Goal: Task Accomplishment & Management: Use online tool/utility

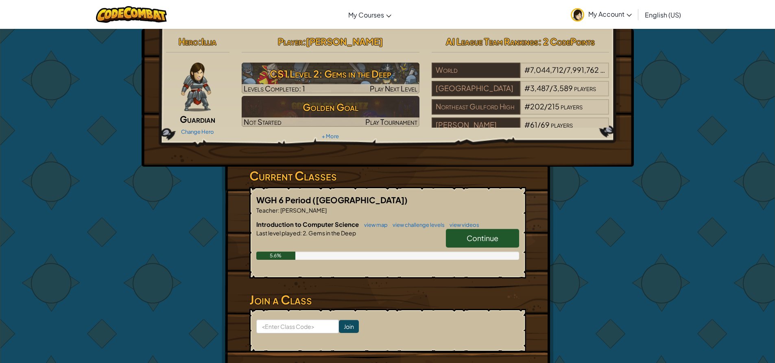
click at [451, 241] on link "Continue" at bounding box center [482, 238] width 73 height 19
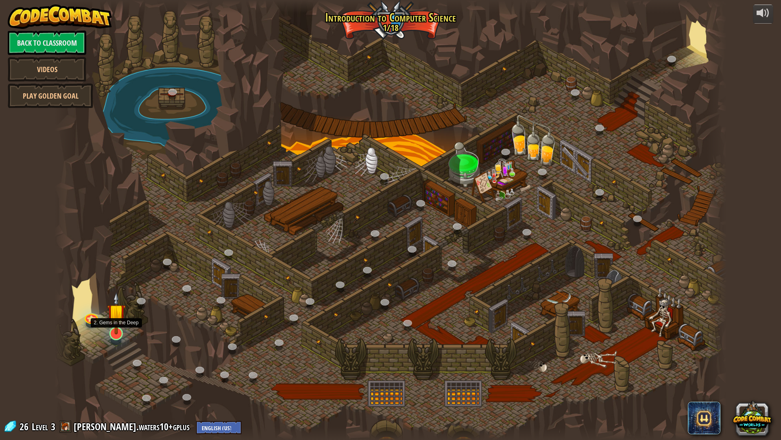
click at [121, 323] on img at bounding box center [116, 312] width 19 height 43
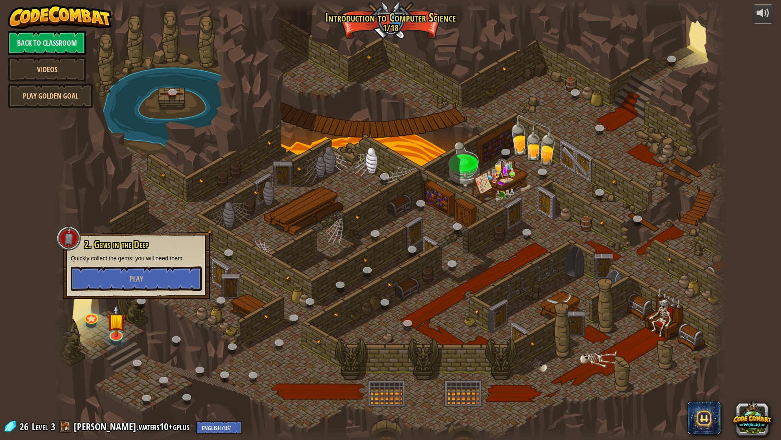
click at [142, 265] on div "2. Gems in the Deep Quickly collect the gems; you will need them. Play" at bounding box center [136, 265] width 131 height 52
click at [143, 271] on button "Play" at bounding box center [136, 278] width 131 height 24
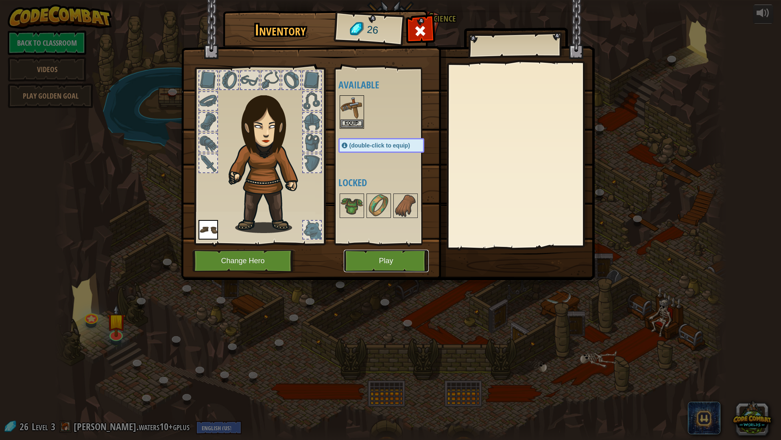
click at [394, 257] on button "Play" at bounding box center [386, 261] width 85 height 22
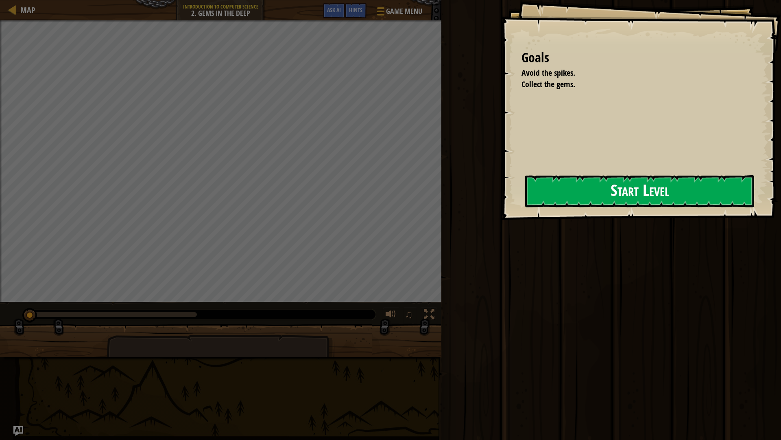
click at [618, 195] on button "Start Level" at bounding box center [639, 191] width 229 height 32
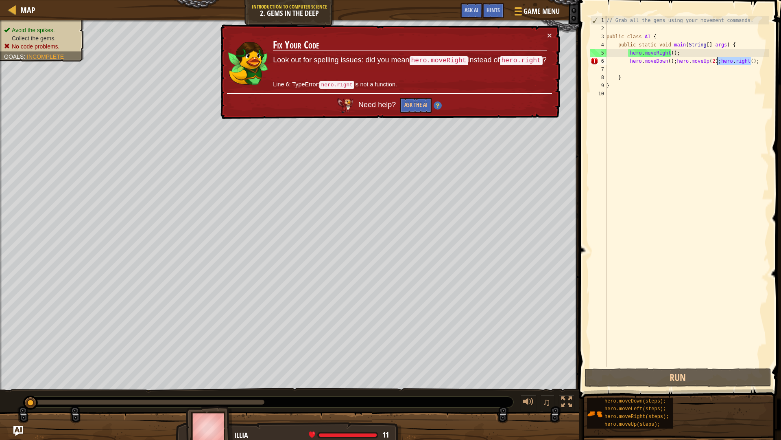
drag, startPoint x: 758, startPoint y: 59, endPoint x: 718, endPoint y: 62, distance: 40.8
click at [718, 62] on div "// Grab all the gems using your movement commands. public class AI { public sta…" at bounding box center [687, 199] width 164 height 366
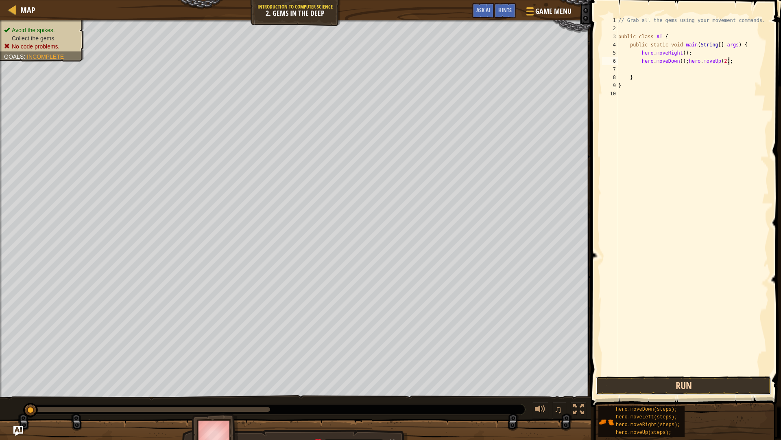
click at [681, 363] on button "Run" at bounding box center [683, 385] width 175 height 19
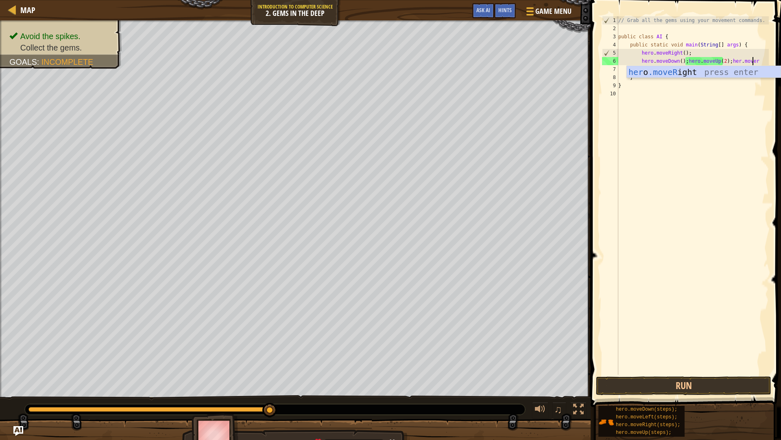
scroll to position [4, 11]
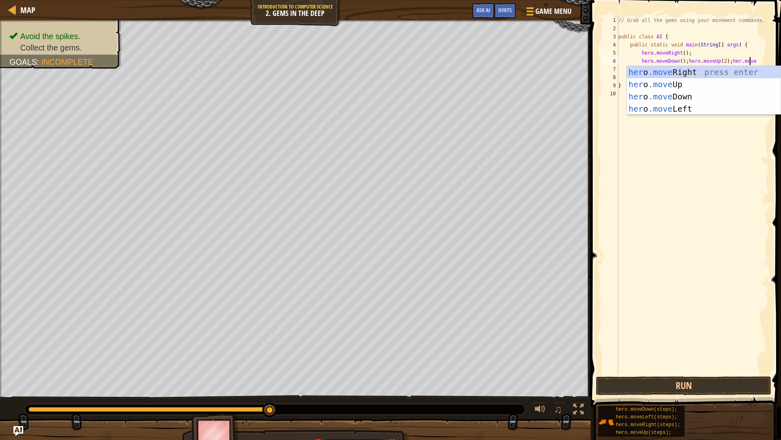
click at [742, 71] on div "her o .move Right press enter her o .move Up press enter her o .move Down press…" at bounding box center [704, 102] width 154 height 73
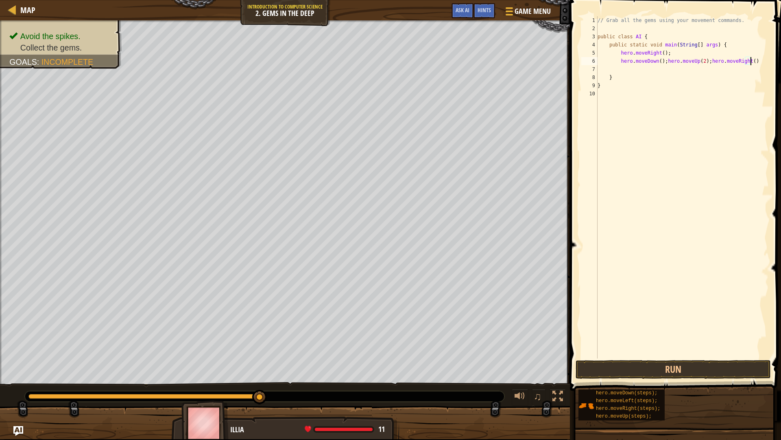
type textarea "hero.moveDown(); hero.moveUp(2); hero.moveRight();"
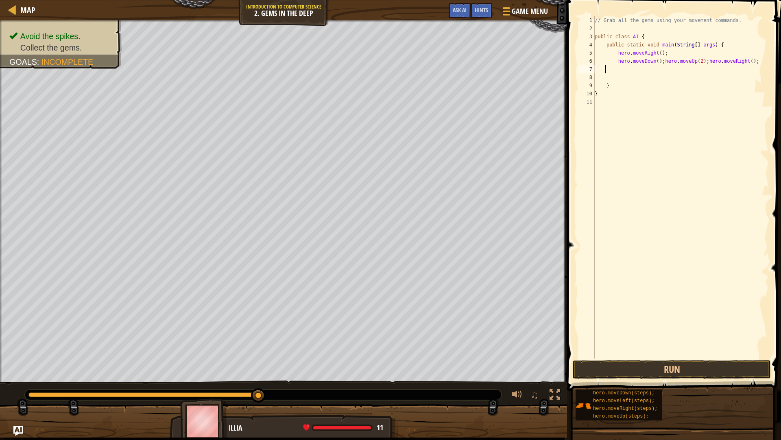
scroll to position [4, 0]
type textarea "hero.moveDown(); hero.moveUp(2); hero.moveRight();"
click at [633, 363] on button "Run" at bounding box center [672, 369] width 198 height 19
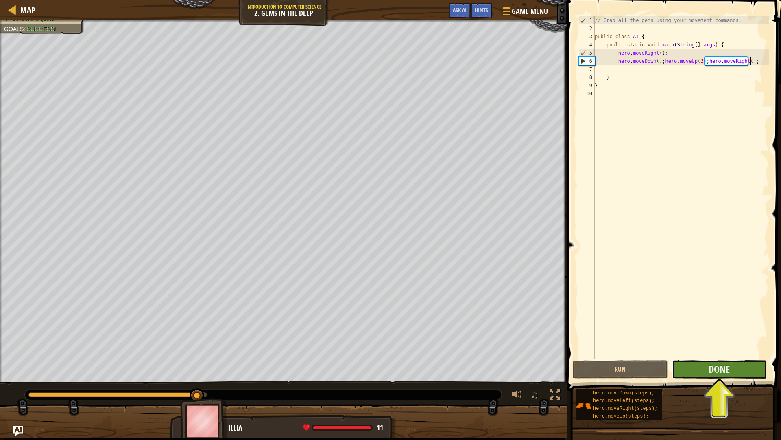
click at [699, 363] on button "Done" at bounding box center [719, 369] width 95 height 19
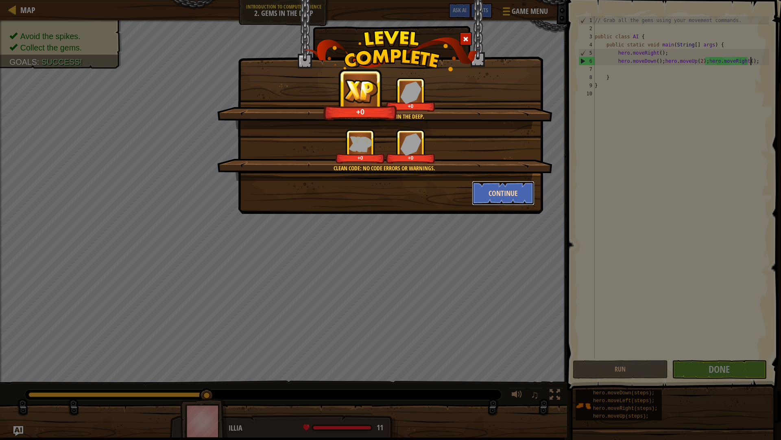
click at [507, 197] on button "Continue" at bounding box center [503, 193] width 63 height 24
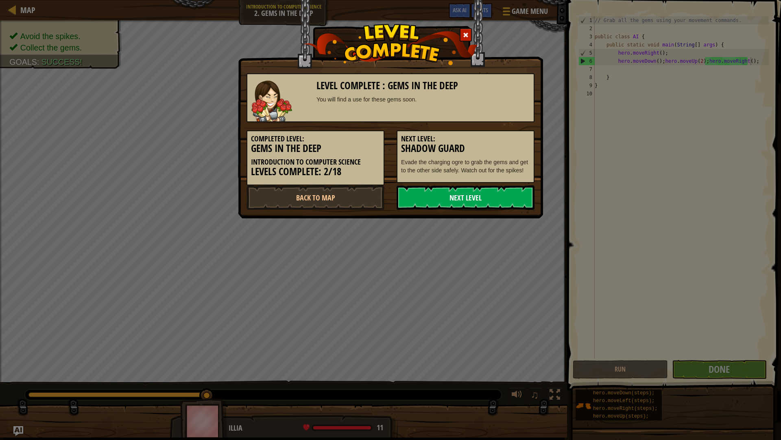
click at [507, 196] on link "Next Level" at bounding box center [466, 197] width 138 height 24
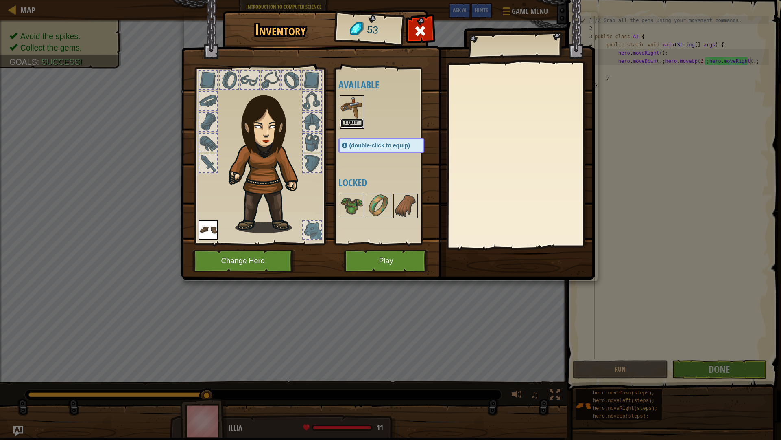
click at [353, 123] on button "Equip" at bounding box center [352, 123] width 23 height 9
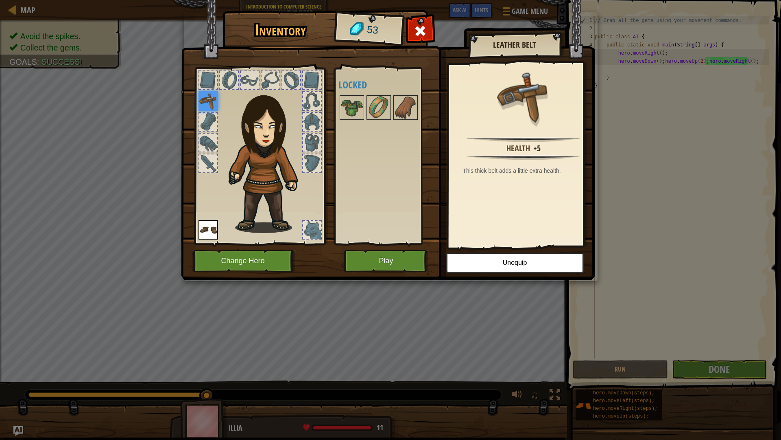
click at [333, 101] on img at bounding box center [388, 132] width 414 height 295
click at [385, 104] on img at bounding box center [379, 107] width 23 height 23
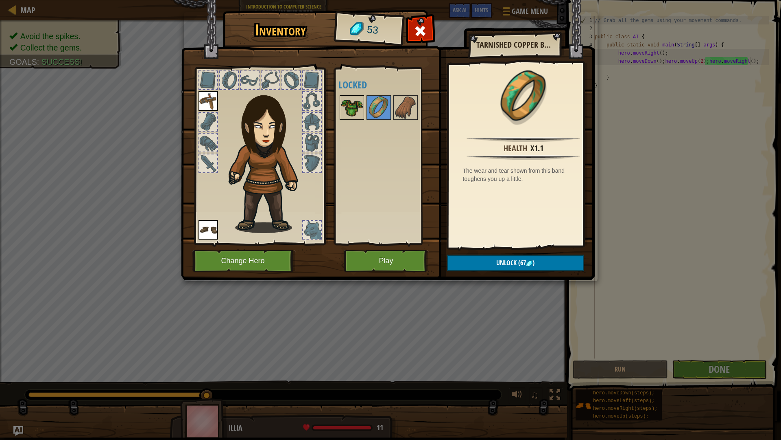
click at [353, 104] on img at bounding box center [352, 107] width 23 height 23
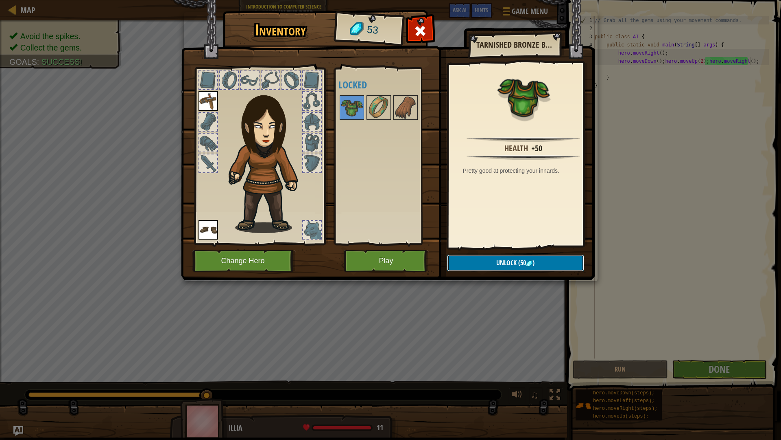
click at [488, 270] on button "Unlock (50 )" at bounding box center [515, 262] width 137 height 17
click at [490, 256] on button "Confirm" at bounding box center [515, 262] width 137 height 17
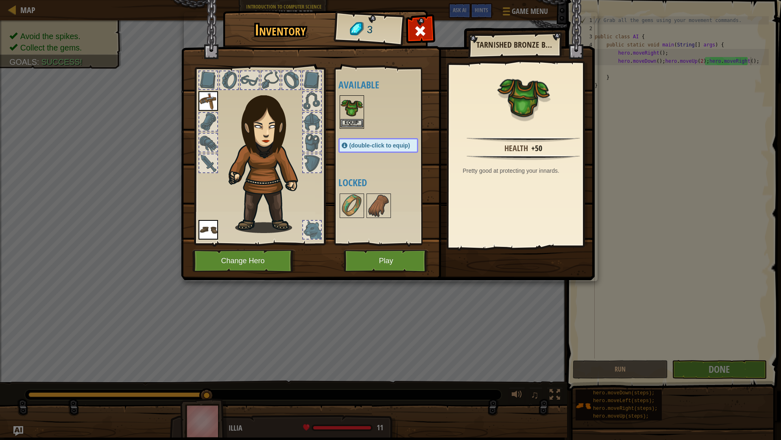
click at [357, 117] on img at bounding box center [352, 107] width 23 height 23
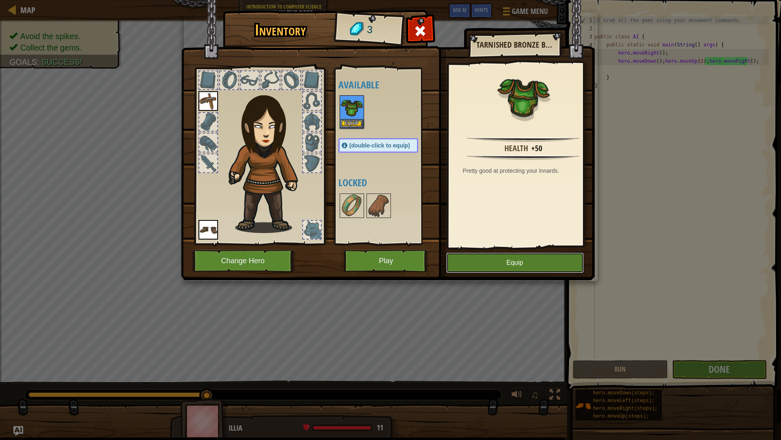
click at [511, 267] on button "Equip" at bounding box center [515, 262] width 138 height 20
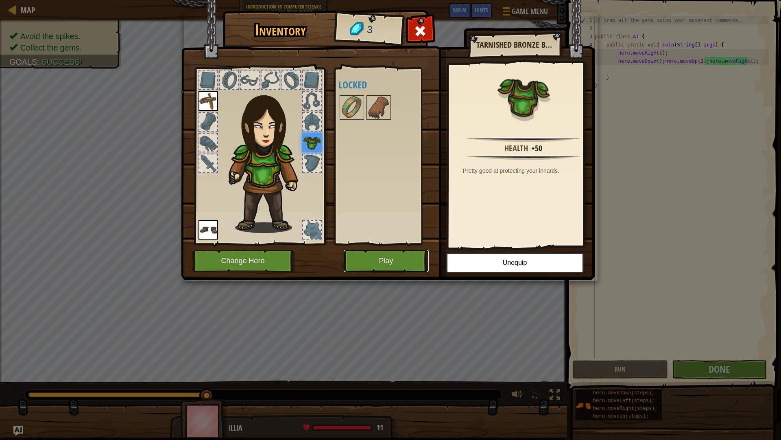
click at [393, 255] on button "Play" at bounding box center [386, 261] width 85 height 22
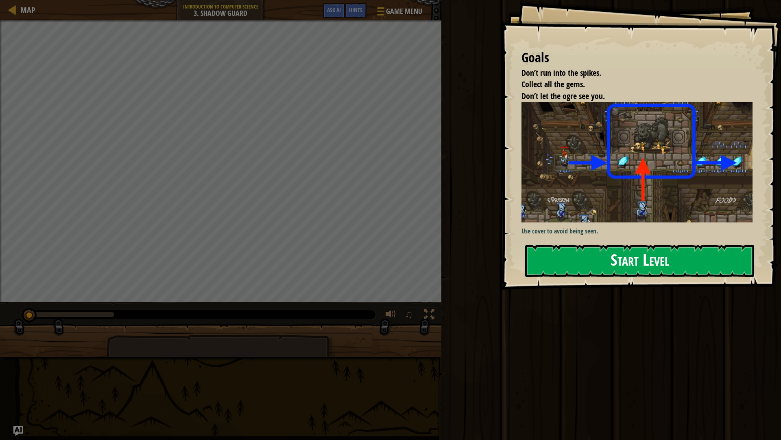
click at [615, 248] on button "Start Level" at bounding box center [639, 261] width 229 height 32
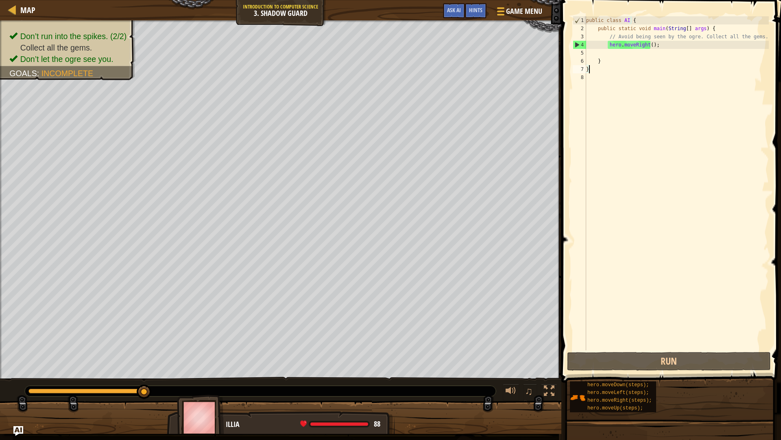
click at [639, 50] on div "public class AI { public static void main ( String [ ] args ) { // Avoid being …" at bounding box center [677, 191] width 184 height 350
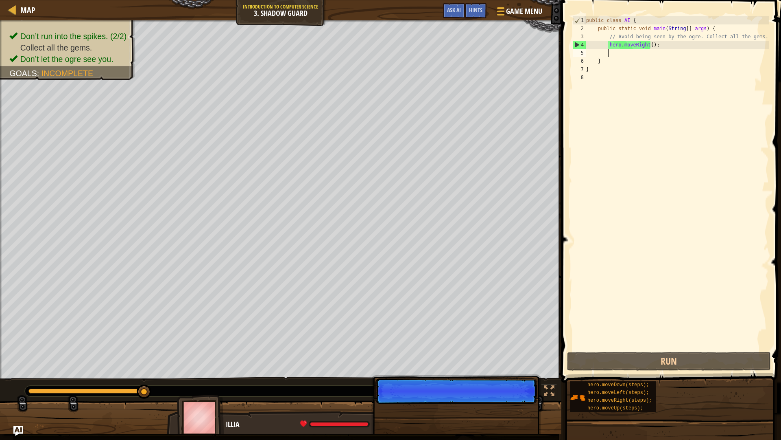
click at [666, 40] on div "public class AI { public static void main ( String [ ] args ) { // Avoid being …" at bounding box center [677, 191] width 184 height 350
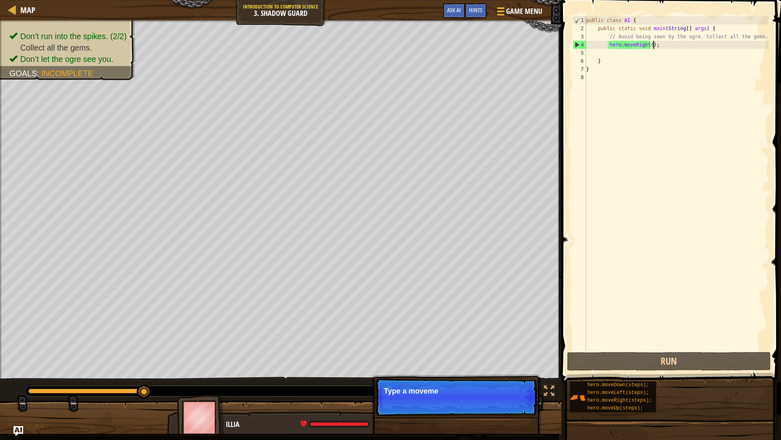
click at [669, 46] on div "public class AI { public static void main ( String [ ] args ) { // Avoid being …" at bounding box center [677, 191] width 184 height 350
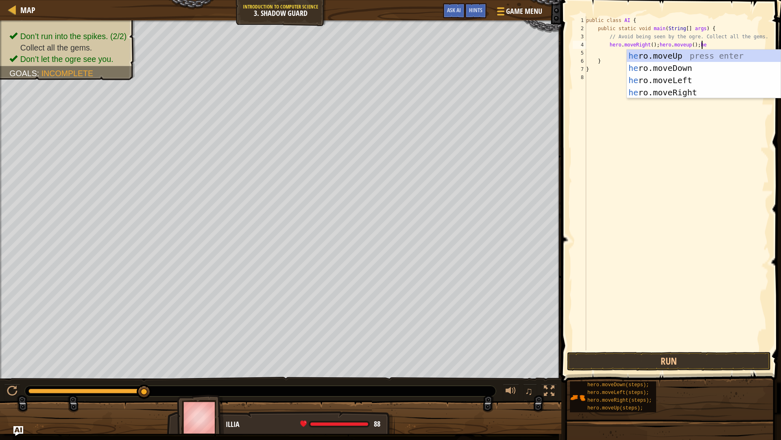
scroll to position [4, 9]
click at [676, 92] on div "her o.moveUp press enter her o.moveDown press enter her o.moveLeft press enter …" at bounding box center [704, 86] width 154 height 73
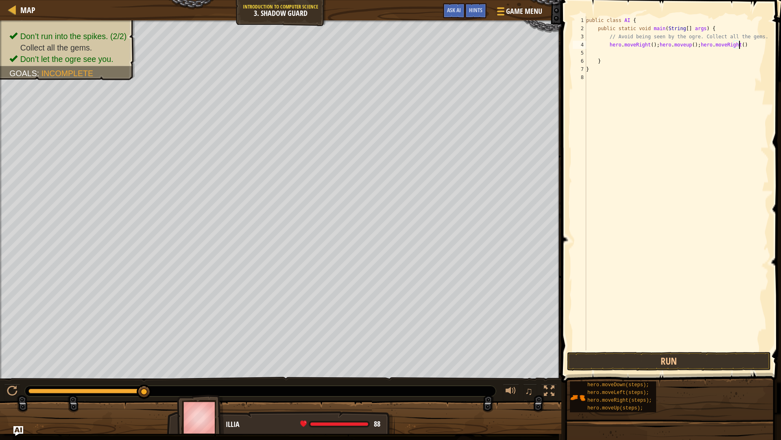
click at [738, 44] on div "public class AI { public static void main ( String [ ] args ) { // Avoid being …" at bounding box center [677, 191] width 184 height 350
click at [747, 47] on div "public class AI { public static void main ( String [ ] args ) { // Avoid being …" at bounding box center [677, 191] width 184 height 350
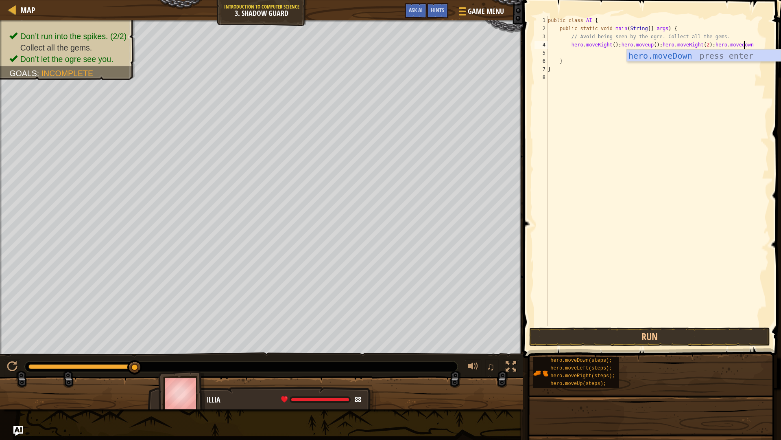
scroll to position [4, 16]
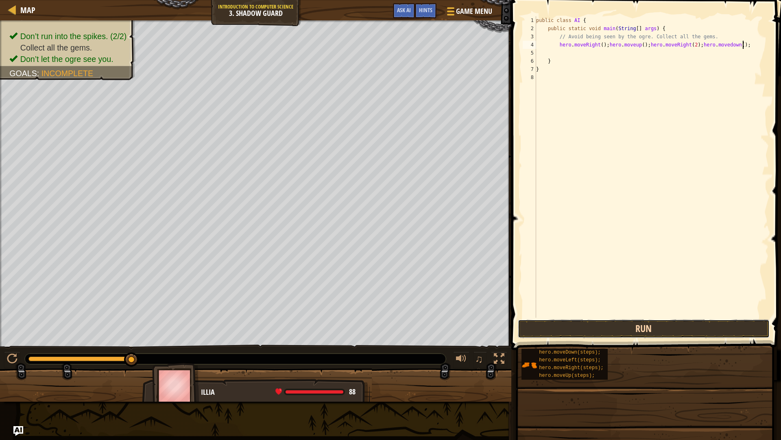
click at [645, 323] on button "Run" at bounding box center [644, 328] width 252 height 19
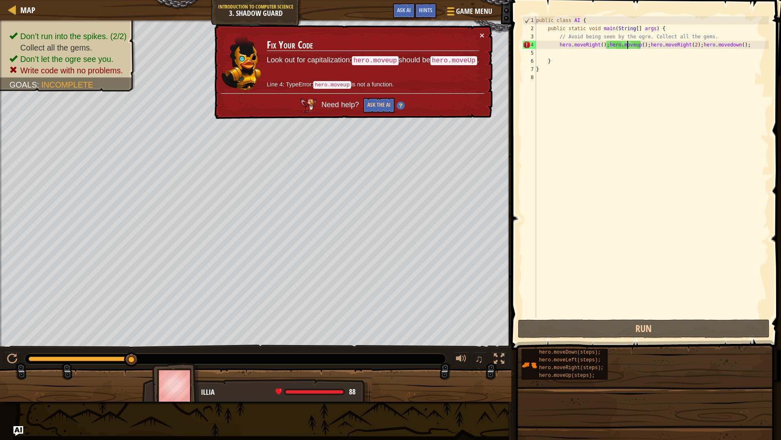
click at [628, 44] on div "public class AI { public static void main ( String [ ] args ) { // Avoid being …" at bounding box center [652, 174] width 234 height 317
click at [631, 44] on div "public class AI { public static void main ( String [ ] args ) { // Avoid being …" at bounding box center [652, 174] width 234 height 317
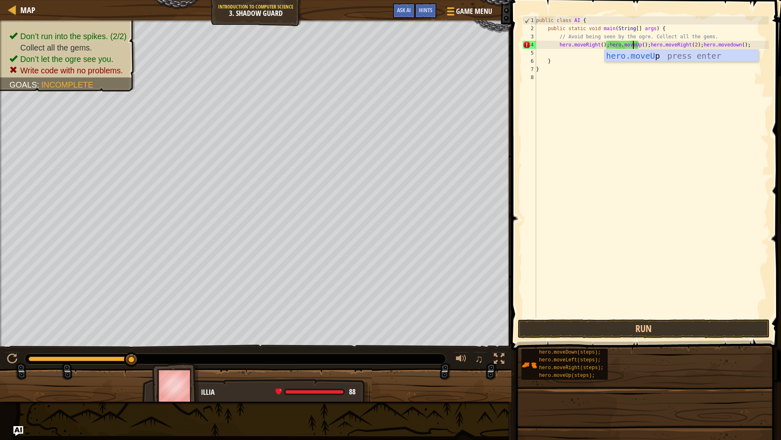
scroll to position [4, 8]
click at [673, 43] on div "public class AI { public static void main ( String [ ] args ) { // Avoid being …" at bounding box center [652, 174] width 234 height 317
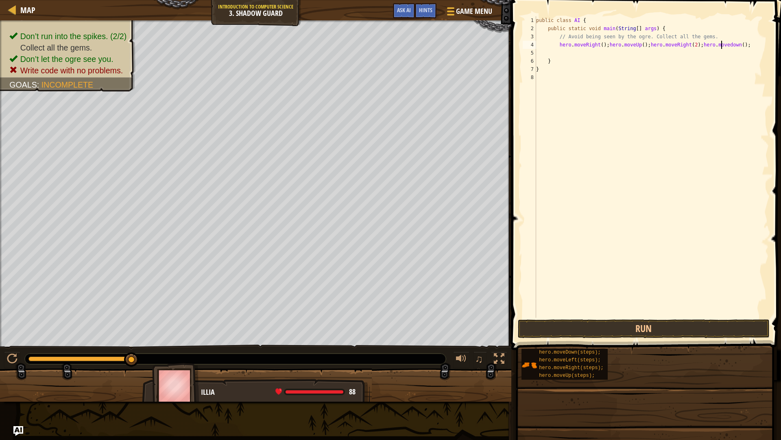
click at [723, 46] on div "public class AI { public static void main ( String [ ] args ) { // Avoid being …" at bounding box center [652, 174] width 234 height 317
click at [675, 58] on div "hero.moveD own press enter" at bounding box center [704, 68] width 154 height 37
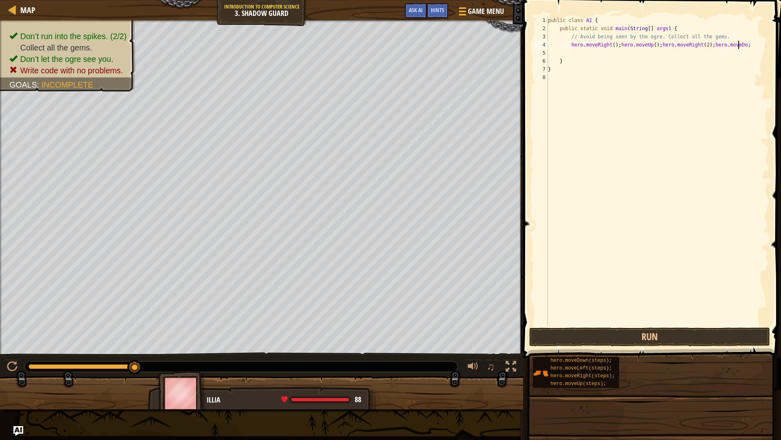
scroll to position [4, 16]
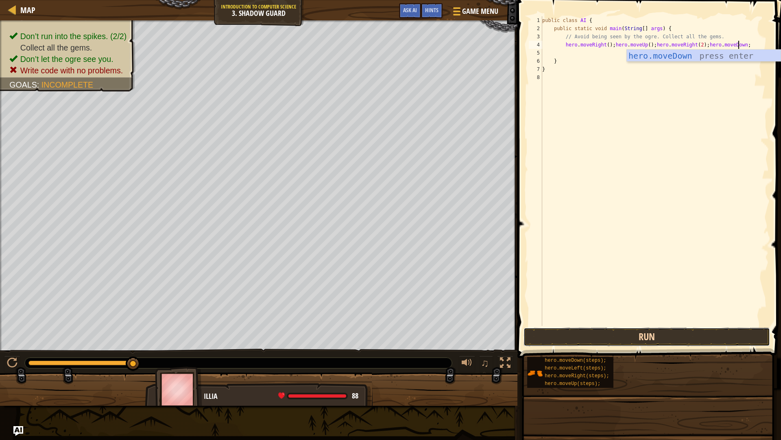
click at [628, 328] on button "Run" at bounding box center [647, 336] width 247 height 19
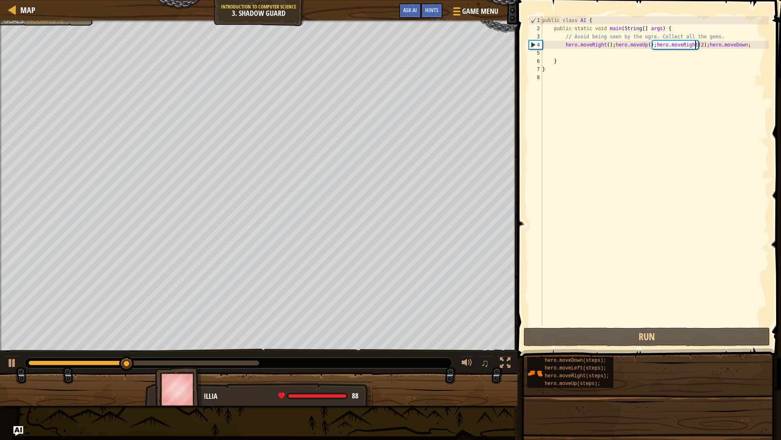
click at [695, 44] on div "public class AI { public static void main ( String [ ] args ) { // Avoid being …" at bounding box center [655, 179] width 228 height 326
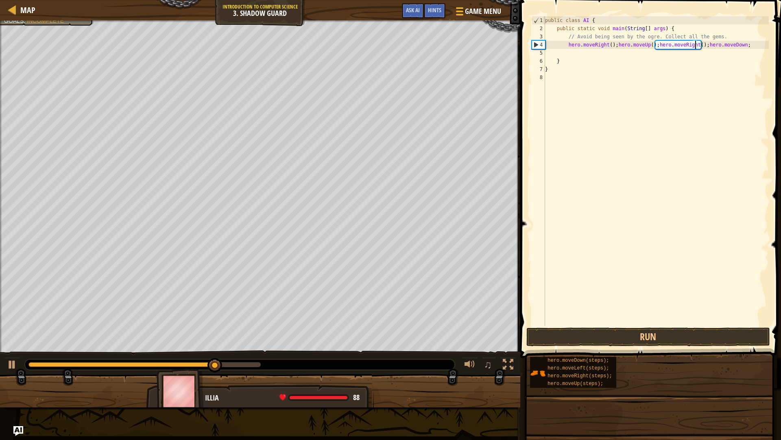
click at [739, 42] on div "public class AI { public static void main ( String [ ] args ) { // Avoid being …" at bounding box center [656, 179] width 225 height 326
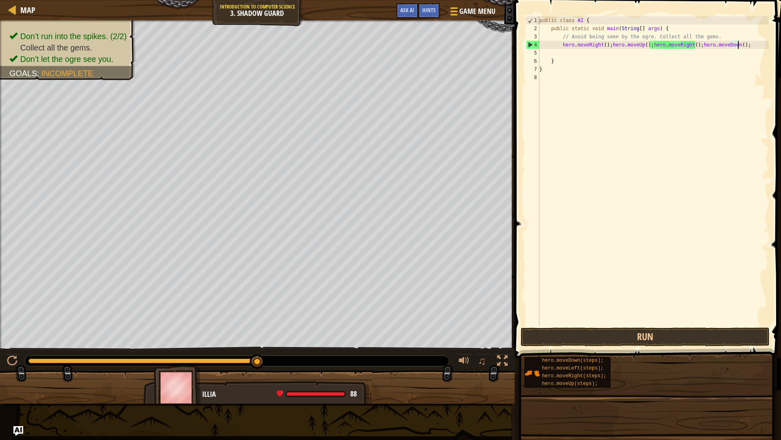
click at [744, 48] on div "public class AI { public static void main ( String [ ] args ) { // Avoid being …" at bounding box center [653, 179] width 231 height 326
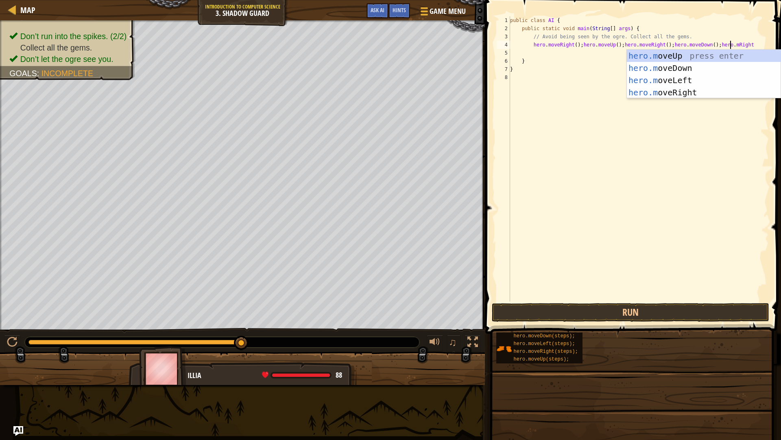
scroll to position [4, 19]
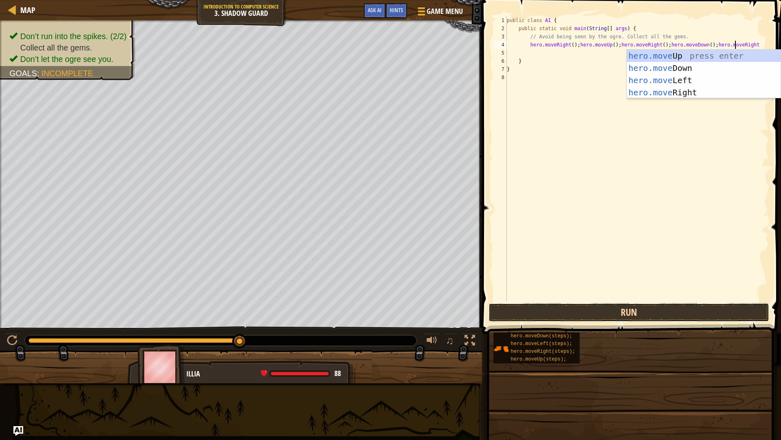
click at [645, 312] on button "Run" at bounding box center [629, 312] width 280 height 19
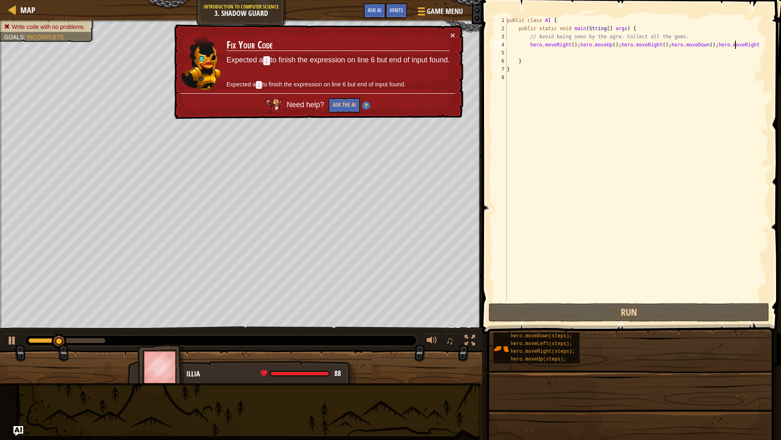
click at [753, 42] on div "public class AI { public static void main ( String [ ] args ) { // Avoid being …" at bounding box center [638, 166] width 264 height 301
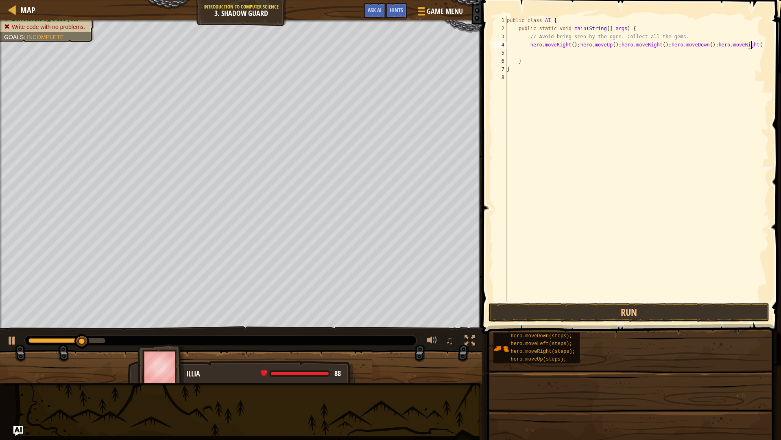
scroll to position [4, 20]
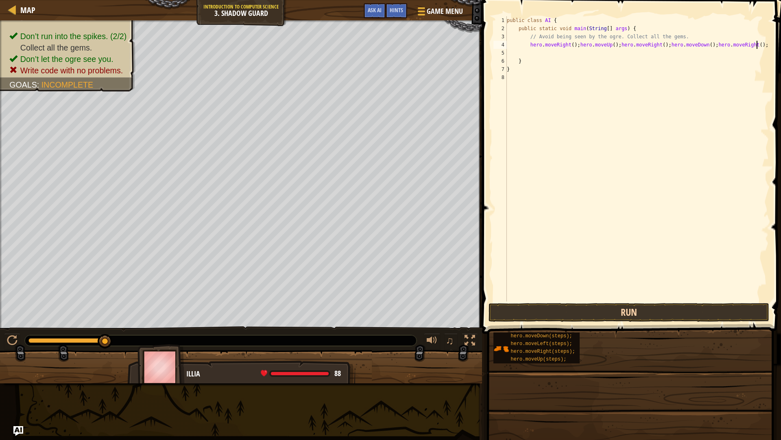
type textarea "hero.moveRight(); hero.moveUp(); hero.moveRight(); hero.moveDown(); hero.moveRi…"
click at [613, 315] on button "Run" at bounding box center [629, 312] width 280 height 19
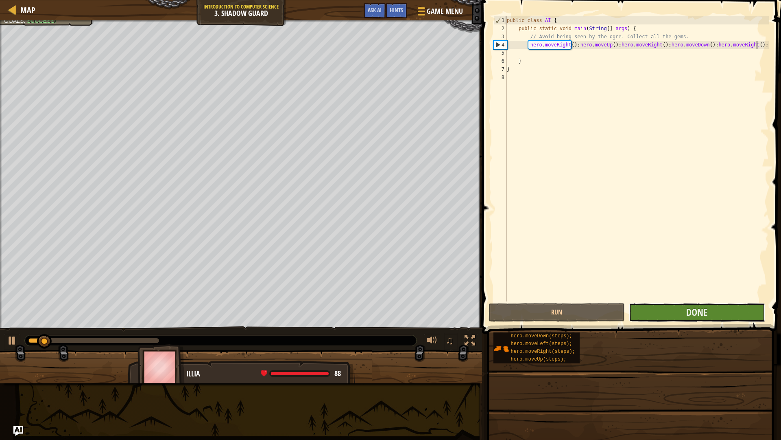
click at [662, 319] on button "Done" at bounding box center [697, 312] width 136 height 19
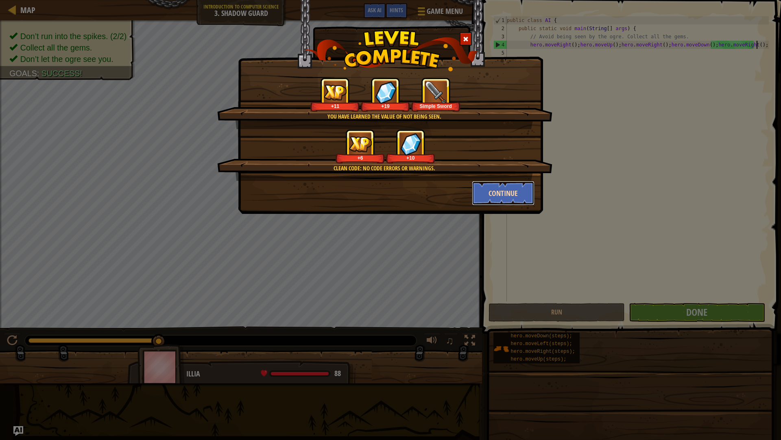
click at [533, 195] on button "Continue" at bounding box center [503, 193] width 63 height 24
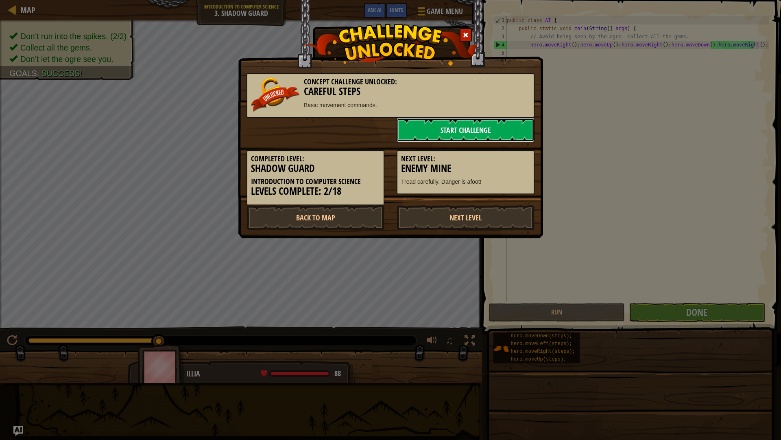
click at [486, 134] on link "Start Challenge" at bounding box center [466, 130] width 138 height 24
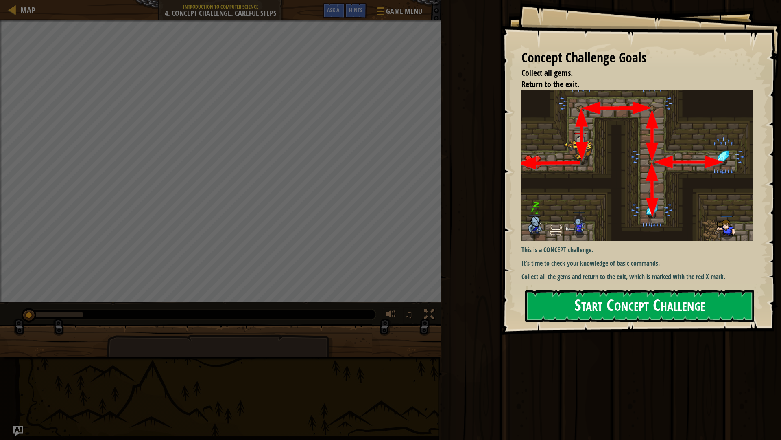
click at [601, 304] on button "Start Concept Challenge" at bounding box center [639, 306] width 229 height 32
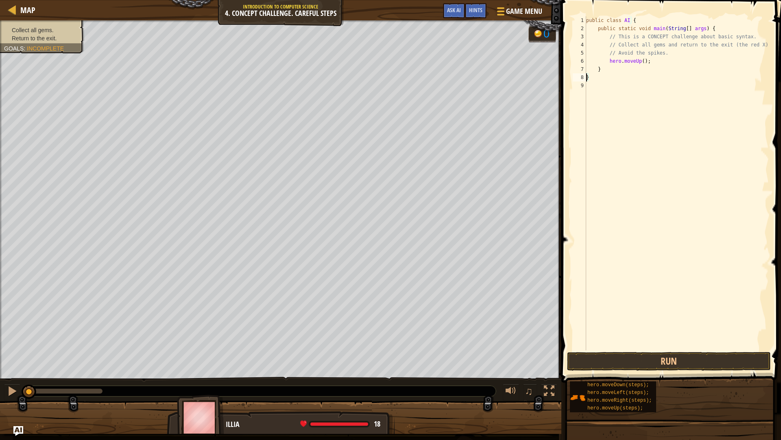
scroll to position [4, 0]
type textarea "}"
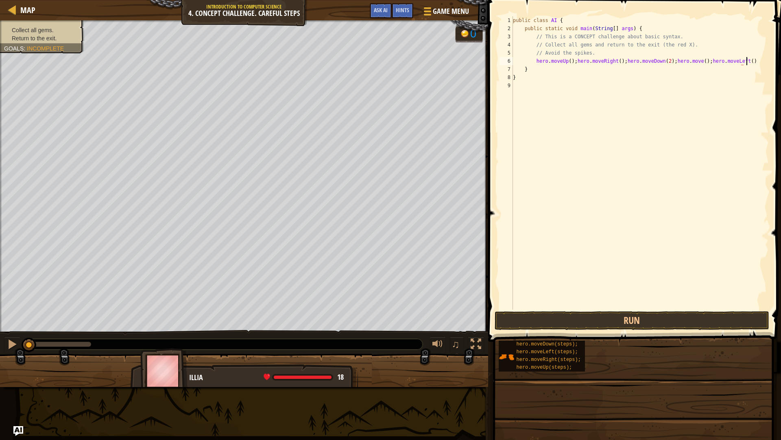
scroll to position [4, 19]
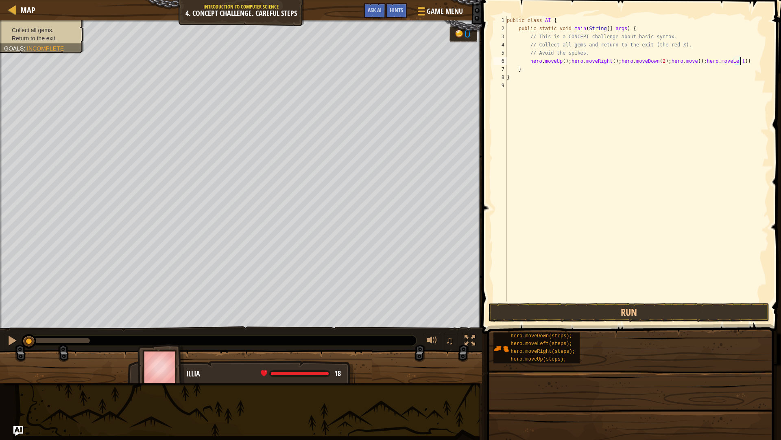
type textarea "hero.moveUp(); hero.moveRight(); hero.moveDown(2); hero.move(); hero.moveLeft():"
click at [747, 60] on div "public class AI { public static void main ( String [ ] args ) { // This is a CO…" at bounding box center [638, 166] width 264 height 301
click at [614, 319] on button "Run" at bounding box center [629, 312] width 280 height 19
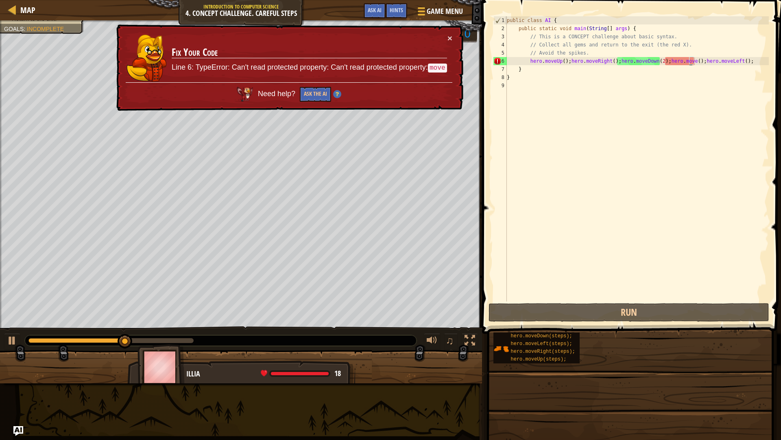
click at [690, 63] on div "public class AI { public static void main ( String [ ] args ) { // This is a CO…" at bounding box center [638, 166] width 264 height 301
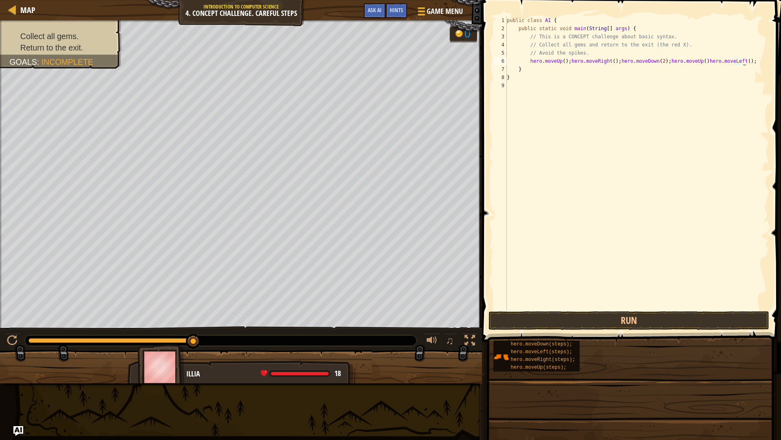
scroll to position [4, 20]
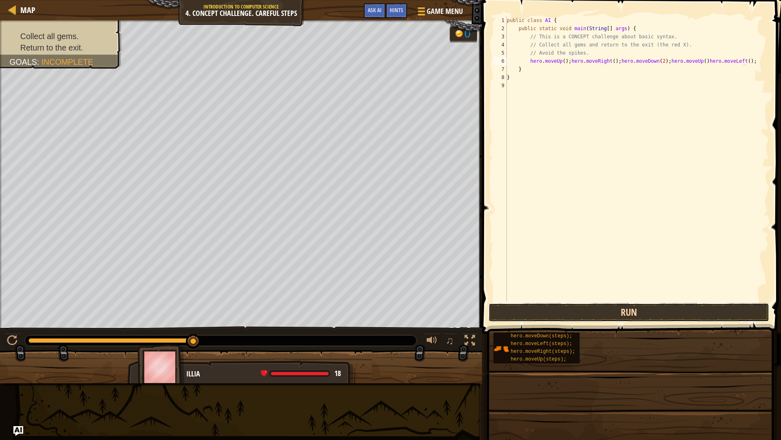
click at [585, 319] on button "Run" at bounding box center [629, 312] width 280 height 19
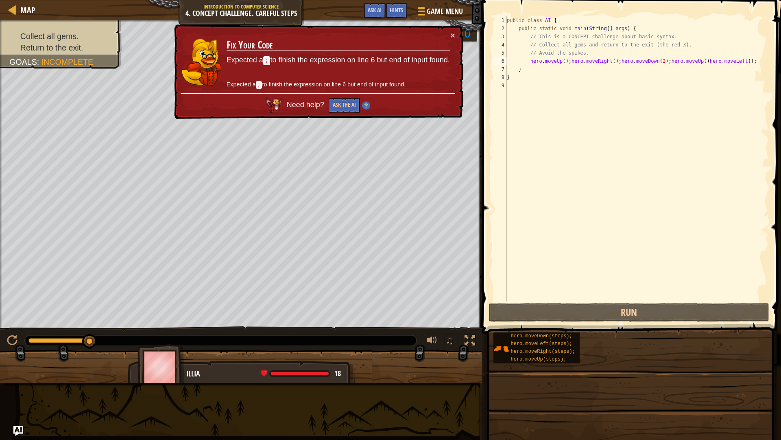
click at [700, 59] on div "public class AI { public static void main ( String [ ] args ) { // This is a CO…" at bounding box center [638, 166] width 264 height 301
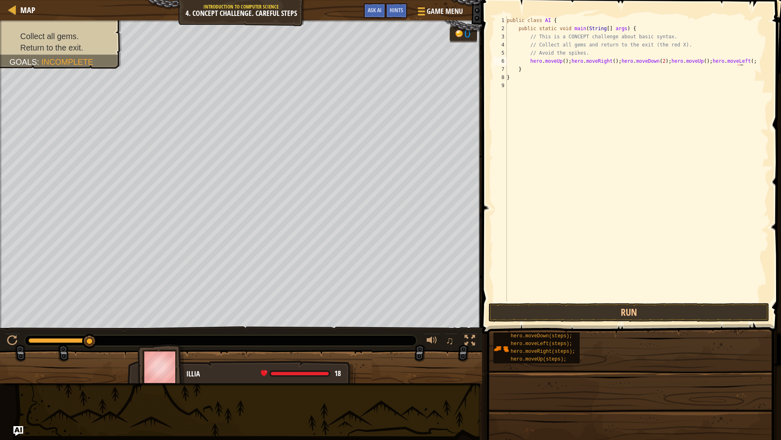
scroll to position [4, 20]
click at [644, 317] on button "Run" at bounding box center [629, 312] width 280 height 19
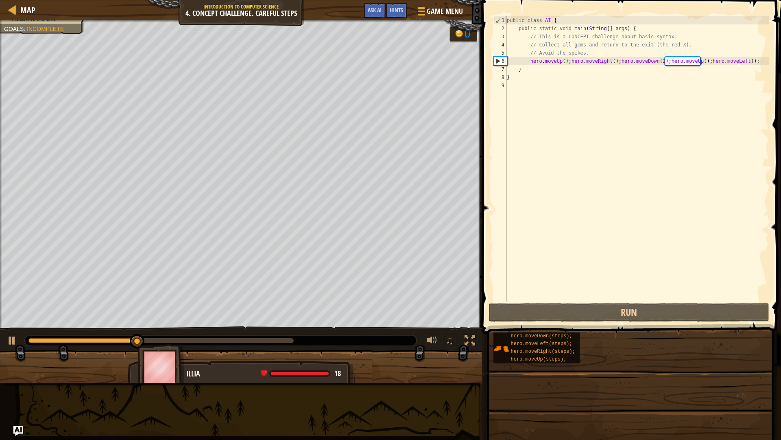
click at [737, 61] on div "public class AI { public static void main ( String [ ] args ) { // This is a CO…" at bounding box center [638, 166] width 264 height 301
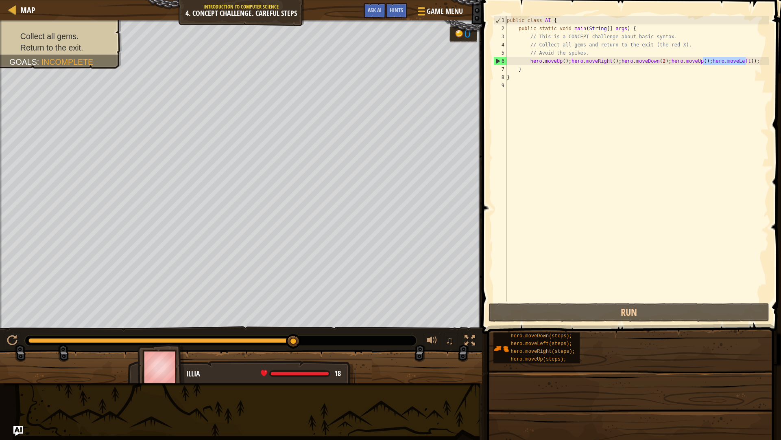
drag, startPoint x: 746, startPoint y: 60, endPoint x: 704, endPoint y: 57, distance: 42.0
click at [704, 57] on div "public class AI { public static void main ( String [ ] args ) { // This is a CO…" at bounding box center [638, 166] width 264 height 301
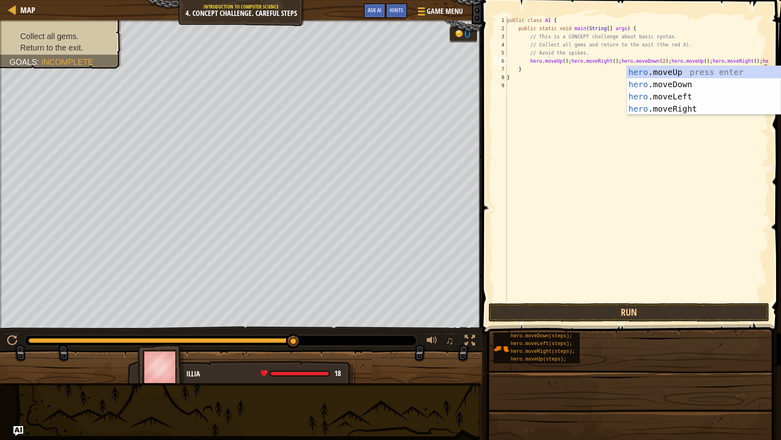
scroll to position [4, 21]
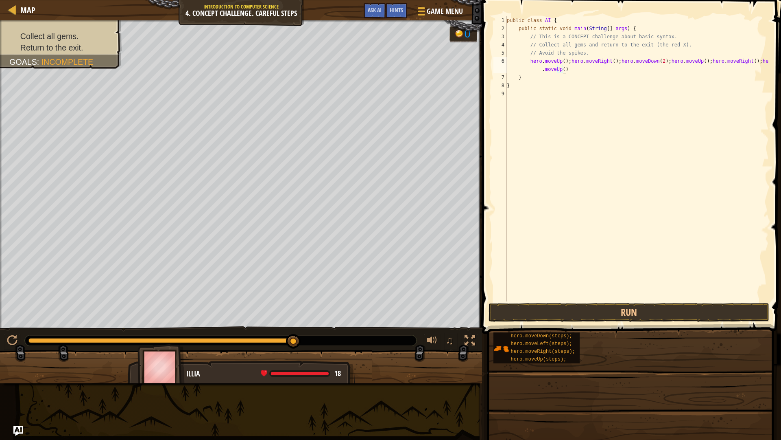
click at [532, 67] on div "public class AI { public static void main ( String [ ] args ) { // This is a CO…" at bounding box center [638, 166] width 264 height 301
click at [614, 317] on button "Run" at bounding box center [629, 312] width 280 height 19
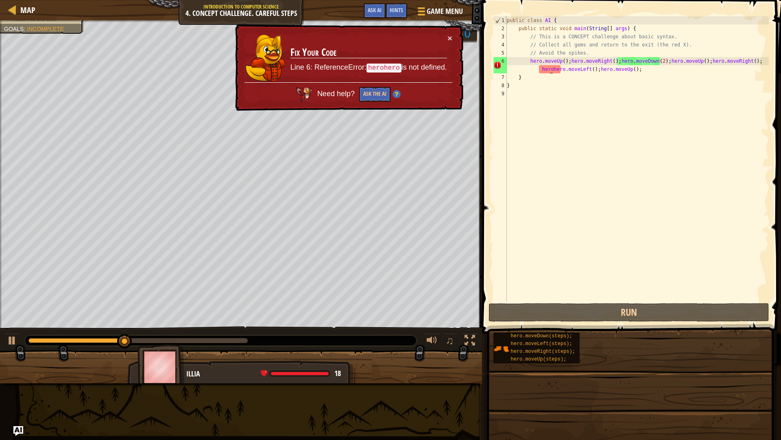
click at [549, 67] on div "public class AI { public static void main ( String [ ] args ) { // This is a CO…" at bounding box center [638, 166] width 264 height 301
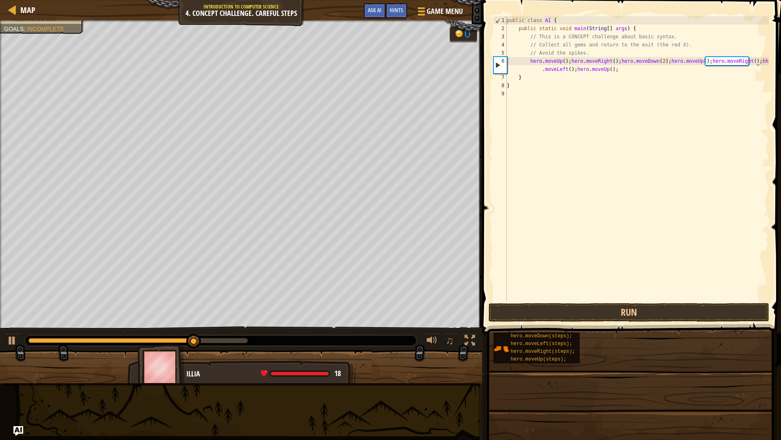
scroll to position [4, 27]
click at [601, 314] on button "Run" at bounding box center [629, 312] width 280 height 19
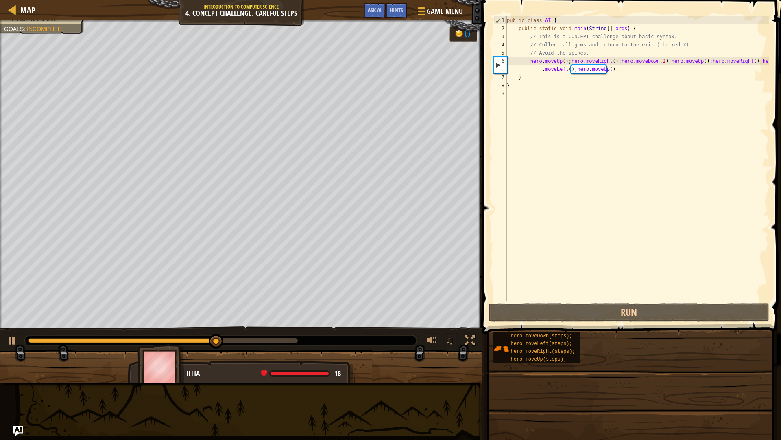
drag, startPoint x: 637, startPoint y: 68, endPoint x: 626, endPoint y: 74, distance: 13.1
click at [635, 68] on div "public class AI { public static void main ( String [ ] args ) { // This is a CO…" at bounding box center [638, 166] width 264 height 301
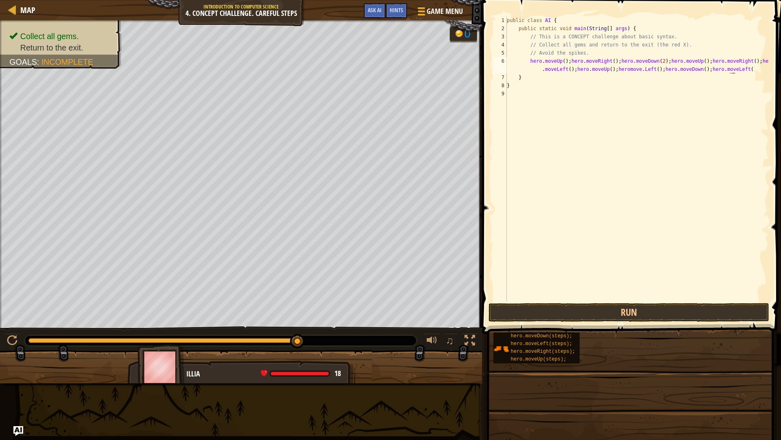
scroll to position [4, 37]
click at [573, 306] on button "Run" at bounding box center [629, 312] width 280 height 19
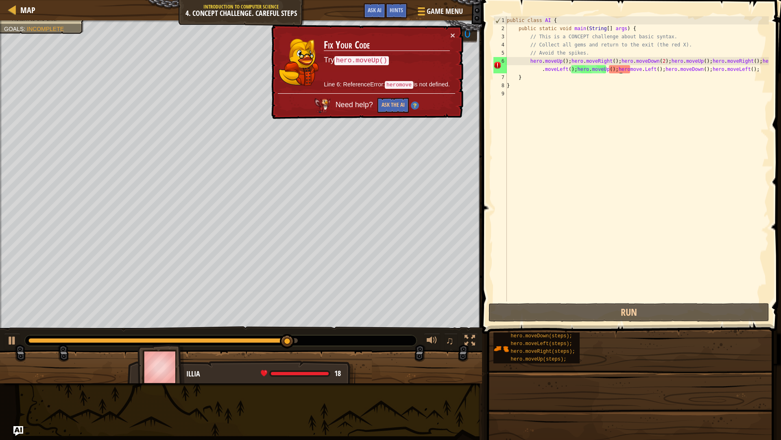
click at [619, 68] on div "public class AI { public static void main ( String [ ] args ) { // This is a CO…" at bounding box center [638, 166] width 264 height 301
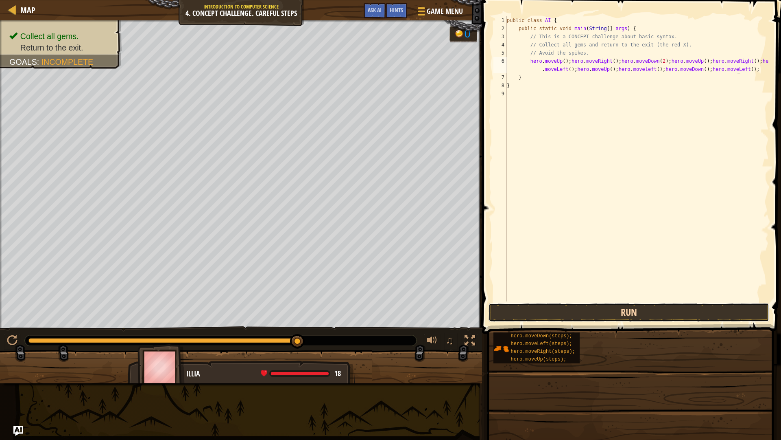
click at [577, 307] on button "Run" at bounding box center [629, 312] width 280 height 19
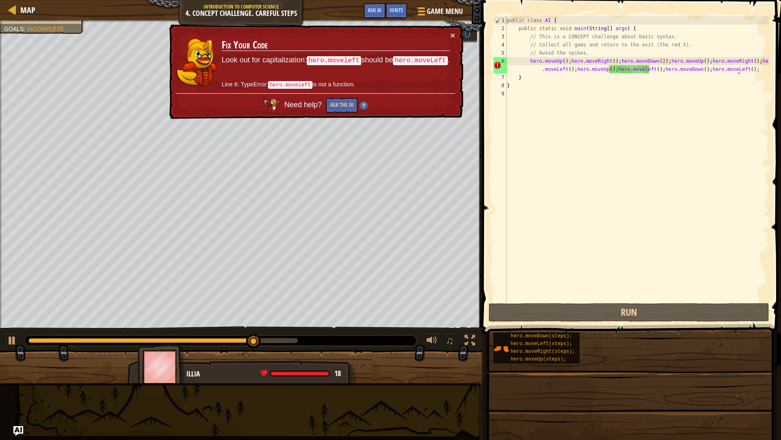
click at [633, 67] on div "public class AI { public static void main ( String [ ] args ) { // This is a CO…" at bounding box center [638, 166] width 264 height 301
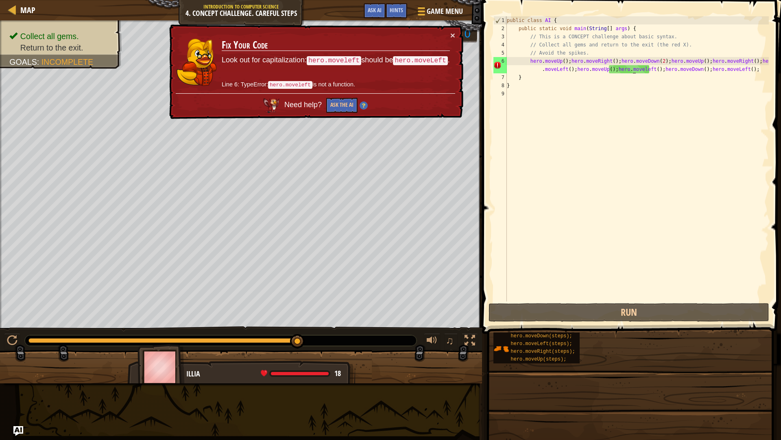
scroll to position [4, 30]
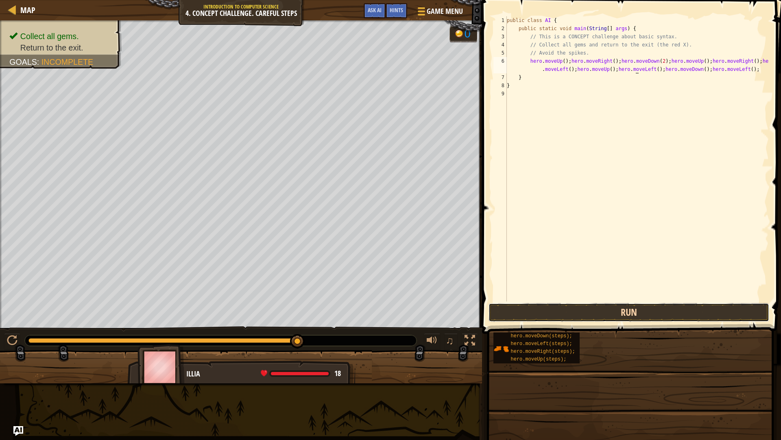
click at [552, 311] on button "Run" at bounding box center [629, 312] width 280 height 19
type textarea "hero.moveUp(); hero.moveRight(); hero.moveDown(2); hero.moveUp(); hero.moveRigh…"
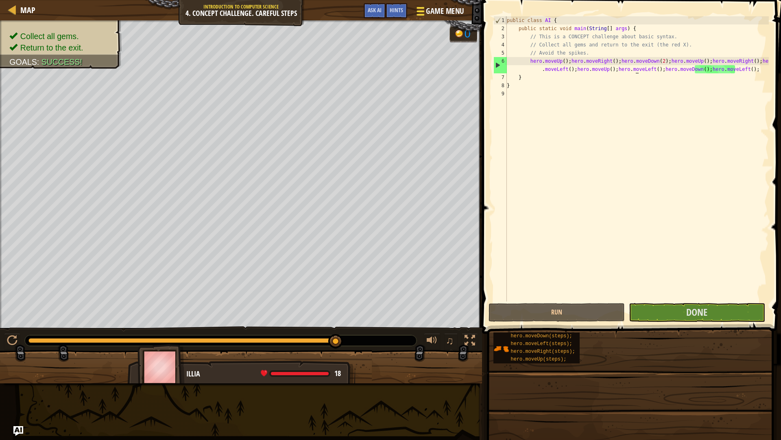
click at [425, 8] on span at bounding box center [421, 8] width 8 height 2
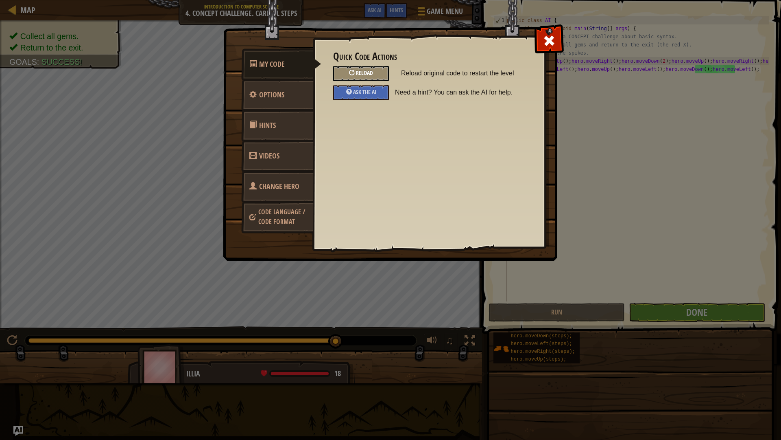
click at [364, 77] on div "Reload" at bounding box center [361, 73] width 56 height 15
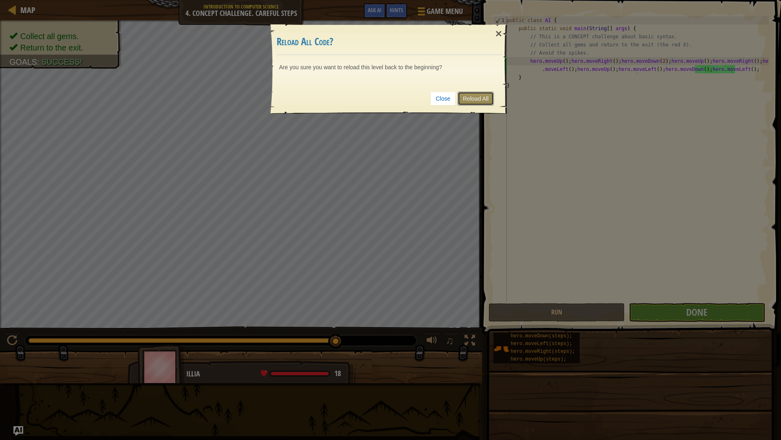
click at [462, 101] on link "Reload All" at bounding box center [476, 99] width 36 height 14
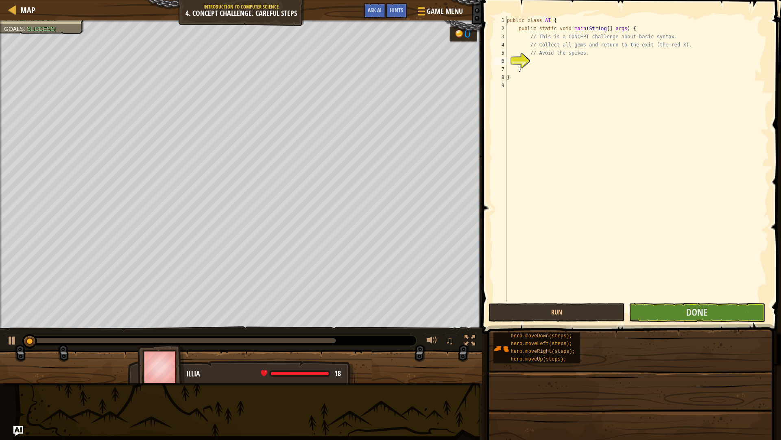
scroll to position [4, 1]
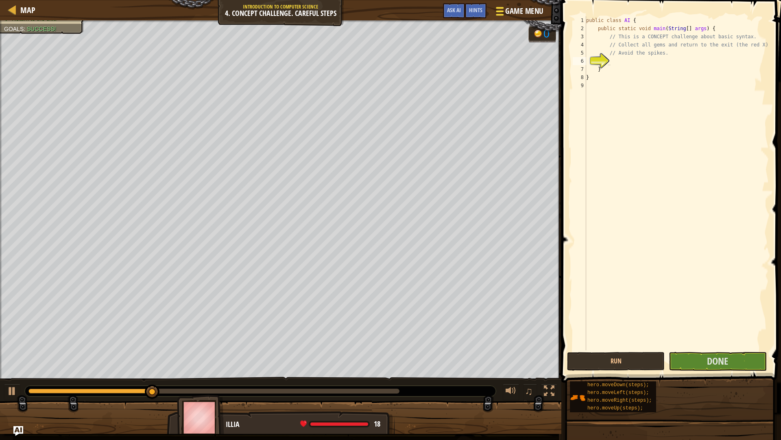
click at [509, 15] on span "Game Menu" at bounding box center [525, 11] width 38 height 11
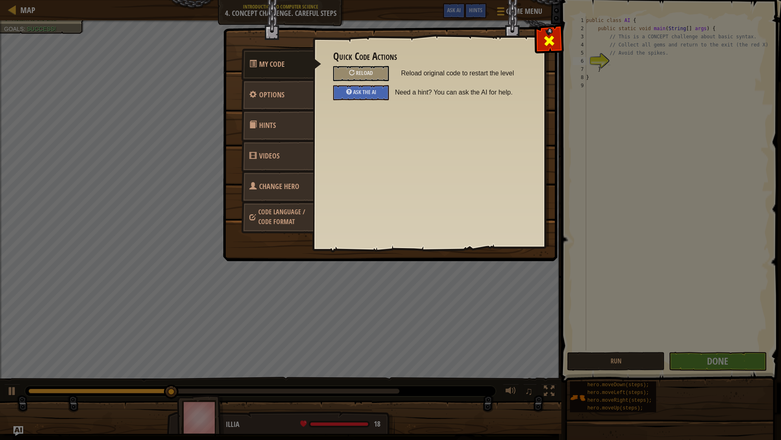
click at [546, 28] on div at bounding box center [549, 39] width 26 height 26
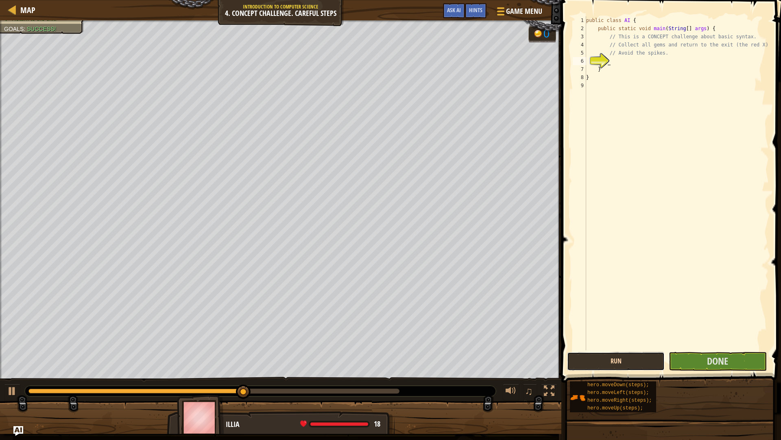
click at [628, 363] on button "Run" at bounding box center [616, 361] width 98 height 19
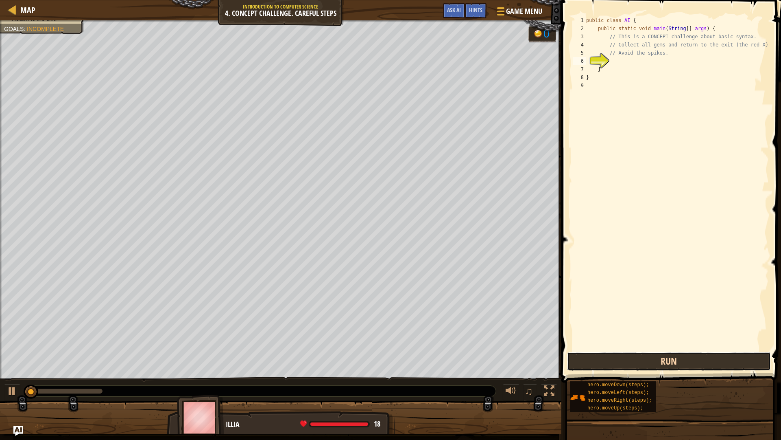
click at [628, 363] on button "Run" at bounding box center [669, 361] width 204 height 19
